Goal: Check status: Check status

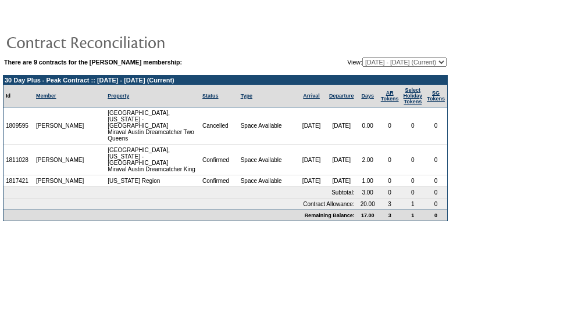
click at [442, 65] on select "[DATE] - [DATE] [DATE] - [DATE] [DATE] - [DATE] [DATE] - [DATE] [DATE] - [DATE]…" at bounding box center [404, 62] width 84 height 9
select select "121984"
click at [362, 58] on select "[DATE] - [DATE] [DATE] - [DATE] [DATE] - [DATE] [DATE] - [DATE] [DATE] - [DATE]…" at bounding box center [404, 62] width 84 height 9
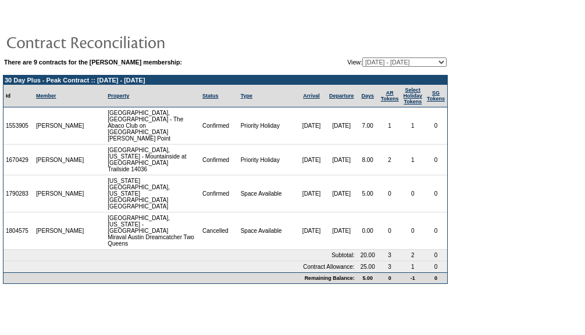
click at [440, 63] on select "[DATE] - [DATE] [DATE] - [DATE] [DATE] - [DATE] [DATE] - [DATE] [DATE] - [DATE]…" at bounding box center [404, 62] width 84 height 9
select select "127587"
click at [362, 58] on select "[DATE] - [DATE] [DATE] - [DATE] [DATE] - [DATE] [DATE] - [DATE] [DATE] - [DATE]…" at bounding box center [404, 62] width 84 height 9
